Goal: Information Seeking & Learning: Learn about a topic

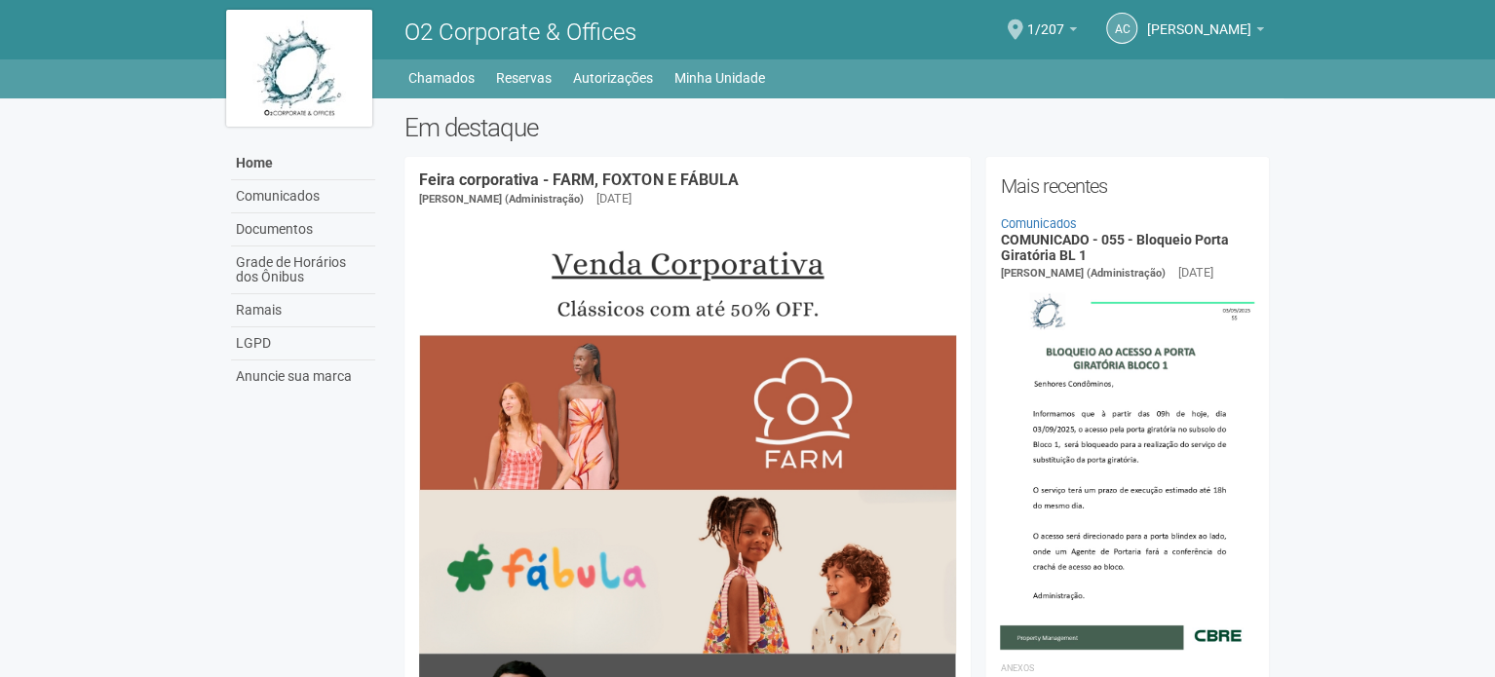
drag, startPoint x: 1496, startPoint y: 0, endPoint x: 857, endPoint y: 86, distance: 645.0
click at [857, 86] on ul "Home Home Comunicados Documentos Grade de Horários dos Ônibus Ramais LGPD Anunc…" at bounding box center [837, 77] width 862 height 27
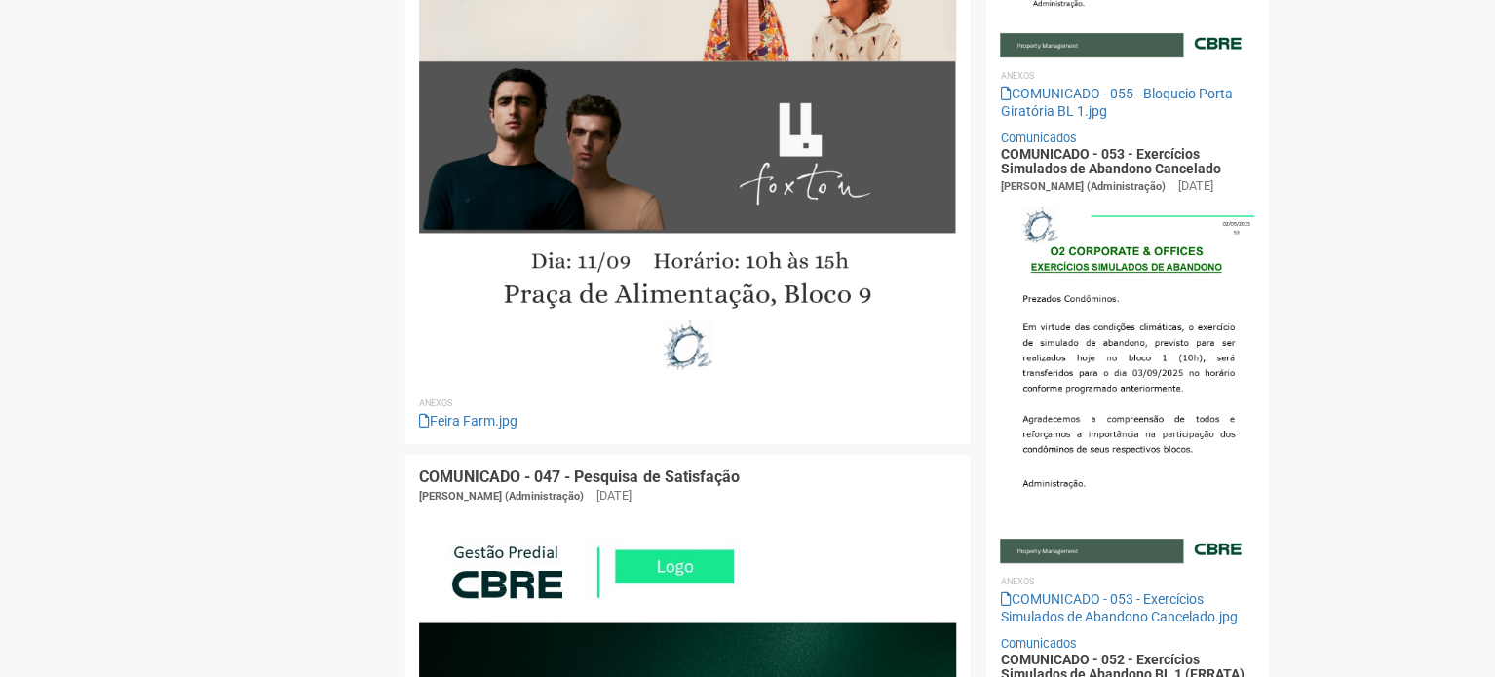
click at [914, 471] on h4 "COMUNICADO - 047 - Pesquisa de Satisfação" at bounding box center [687, 478] width 537 height 18
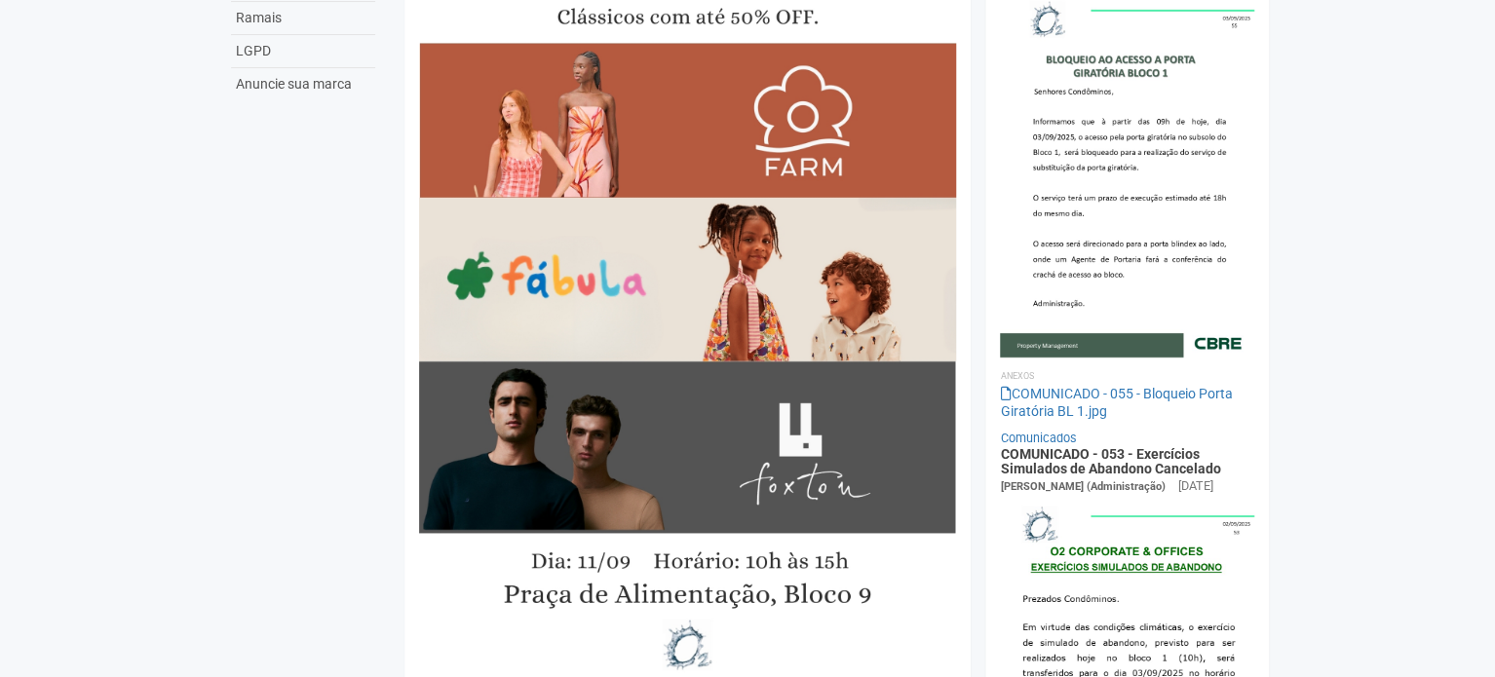
scroll to position [195, 0]
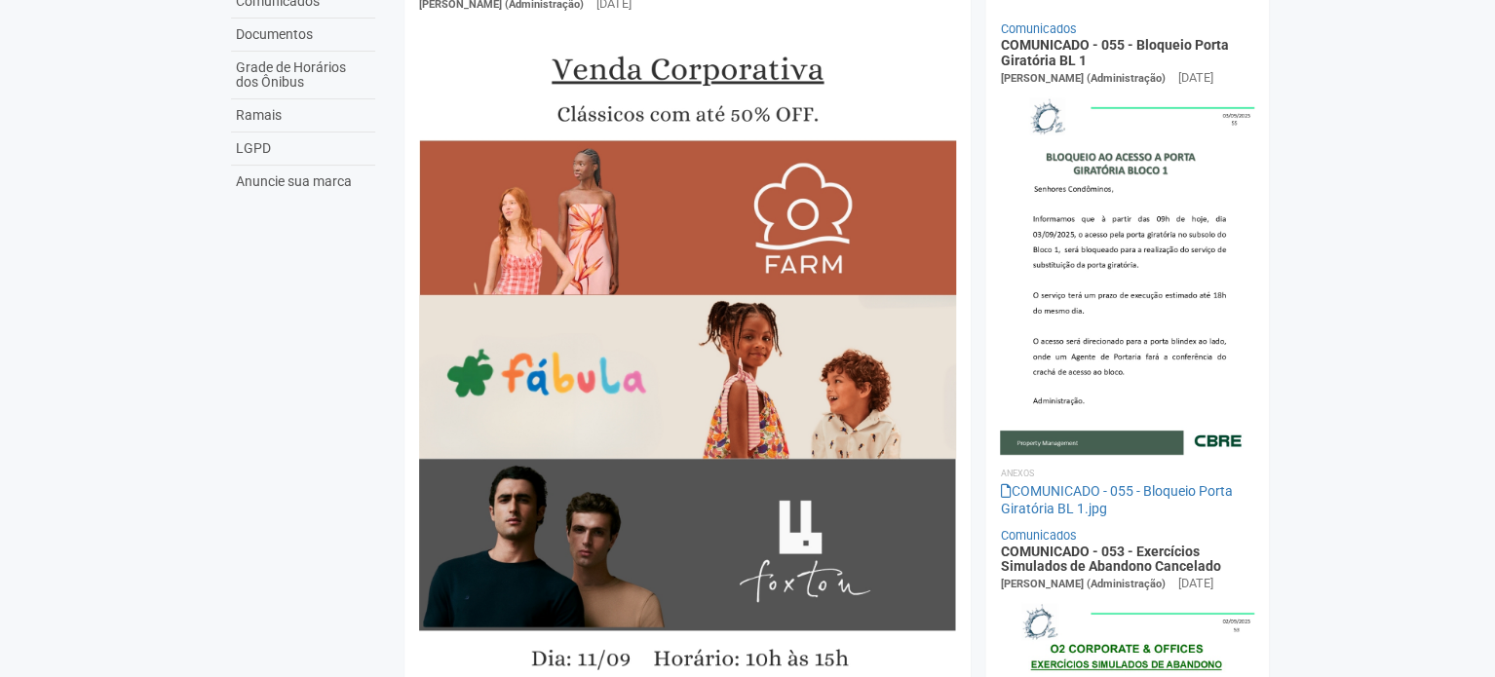
click at [1383, 202] on body "Aguarde... O2 Corporate & Offices AC [PERSON_NAME] [PERSON_NAME] [EMAIL_ADDRESS…" at bounding box center [747, 143] width 1495 height 677
